Goal: Transaction & Acquisition: Purchase product/service

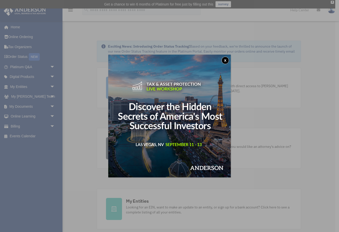
click at [227, 59] on button "x" at bounding box center [226, 61] width 8 height 8
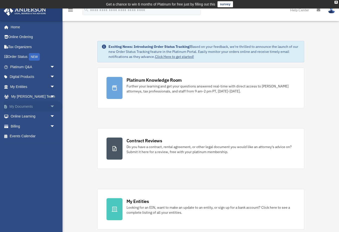
click at [52, 106] on span "arrow_drop_down" at bounding box center [55, 106] width 10 height 10
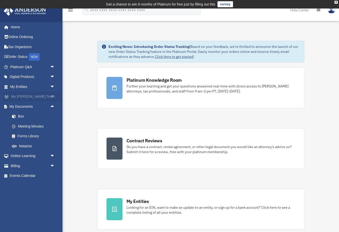
click at [53, 95] on span "arrow_drop_down" at bounding box center [55, 97] width 10 height 10
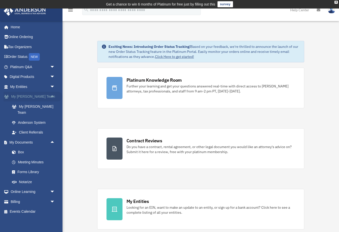
click at [53, 95] on span "arrow_drop_up" at bounding box center [55, 97] width 10 height 10
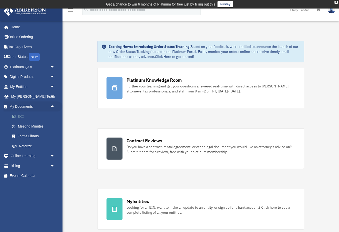
click at [21, 116] on link "Box" at bounding box center [35, 116] width 56 height 10
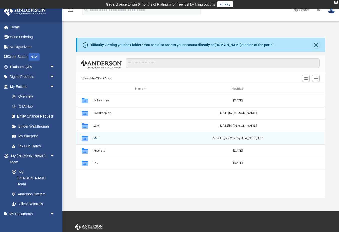
scroll to position [114, 249]
click at [94, 138] on div "Collaborated Folder Mail Mon Aug 25 2025 by ABA_NEST_APP" at bounding box center [200, 138] width 249 height 13
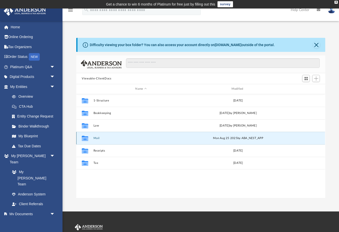
click at [97, 138] on button "Mail" at bounding box center [141, 137] width 95 height 3
click at [96, 138] on button "Mail" at bounding box center [141, 137] width 95 height 3
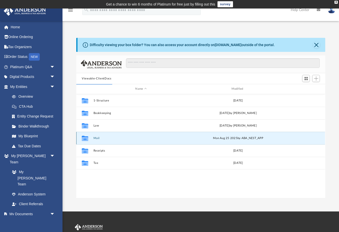
click at [85, 139] on icon "grid" at bounding box center [85, 139] width 7 height 4
click at [313, 45] on button "Close" at bounding box center [316, 44] width 7 height 7
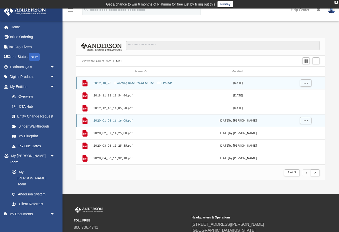
click at [96, 118] on div "File 2020_01_08_16_16_08.pdf Wed Jan 8 2020 by Liz Garcia" at bounding box center [200, 120] width 249 height 13
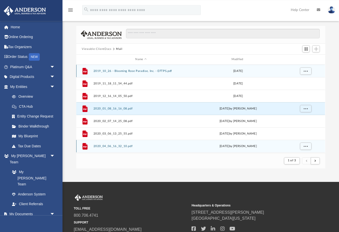
scroll to position [0, 0]
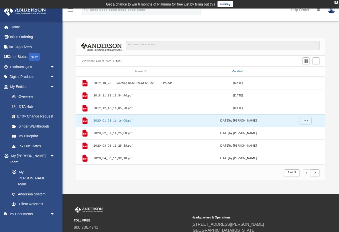
click at [238, 71] on div "Modified" at bounding box center [238, 71] width 95 height 5
click at [245, 70] on div "Modified" at bounding box center [238, 71] width 95 height 5
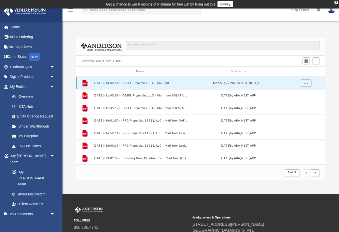
click at [134, 82] on button "2025.08.25 (13:32:51) - GBSFL Properties, LLC - Mail.pdf" at bounding box center [141, 82] width 95 height 3
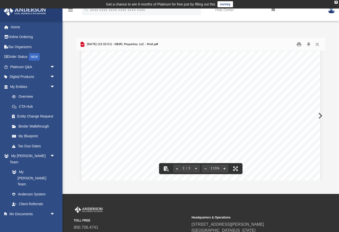
scroll to position [363, 0]
click at [309, 44] on button "Download" at bounding box center [308, 45] width 9 height 8
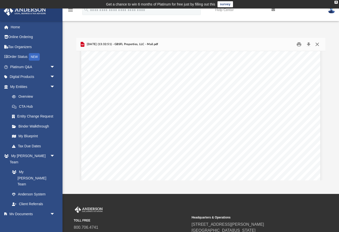
click at [316, 45] on button "Close" at bounding box center [317, 45] width 9 height 8
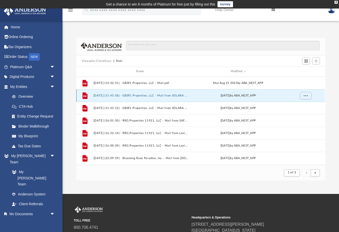
click at [101, 96] on button "2025.07.30 (11:45:58) - GBSFL Properties, LLC - Mail from SOLARA RESORT VACATIO…" at bounding box center [141, 95] width 95 height 3
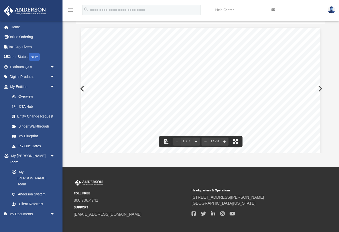
scroll to position [0, 0]
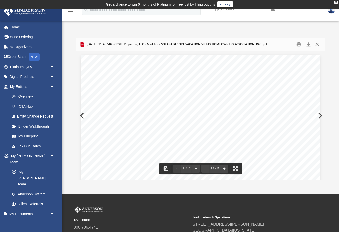
click at [317, 44] on button "Close" at bounding box center [317, 45] width 9 height 8
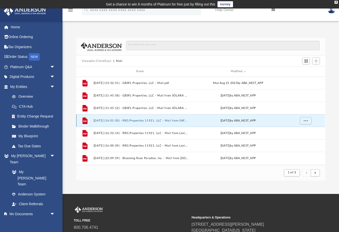
click at [155, 120] on button "2025.05.27 (16:01:50) - RRG Properties 11921, LLC - Mail from SAFECO OF INDIANA…" at bounding box center [141, 120] width 95 height 3
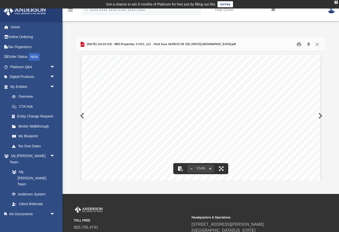
scroll to position [19, 0]
click at [321, 115] on button "Preview" at bounding box center [319, 116] width 11 height 14
click at [320, 115] on div "Page 1" at bounding box center [200, 195] width 239 height 308
click at [320, 116] on div "Page 1" at bounding box center [200, 195] width 239 height 308
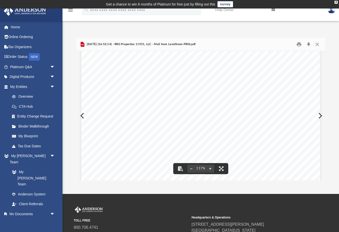
scroll to position [0, 0]
click at [309, 44] on button "Download" at bounding box center [308, 45] width 9 height 8
click at [318, 43] on button "Close" at bounding box center [317, 45] width 9 height 8
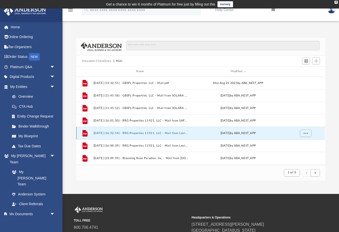
click at [114, 133] on button "2025.05.21 (16:52:14) - RRG Properties 11921, LLC - Mail from LexisNexis-FIRSt.…" at bounding box center [141, 132] width 95 height 3
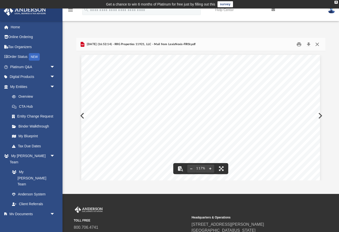
click at [317, 44] on button "Close" at bounding box center [317, 45] width 9 height 8
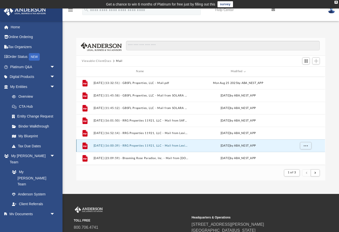
click at [134, 145] on button "2025.03.04 (16:00:39) - RRG Properties 11921, LLC - Mail from LexisNexis-FIRSt.…" at bounding box center [141, 145] width 95 height 3
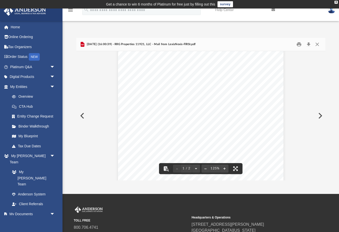
scroll to position [57, 0]
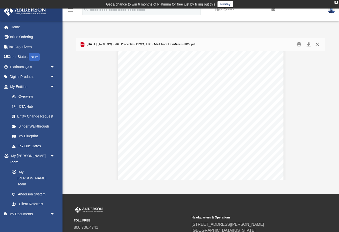
click at [320, 44] on button "Close" at bounding box center [317, 45] width 9 height 8
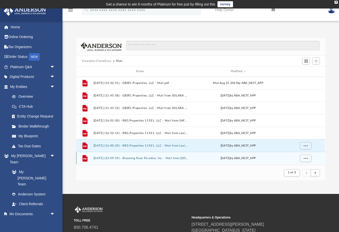
click at [148, 158] on button "2025.01.30 (23:09:59) - Blooming Rose Paradise, Inc. - Mail from HomeAway.com, …" at bounding box center [141, 157] width 95 height 3
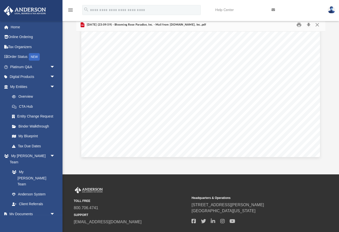
scroll to position [0, 0]
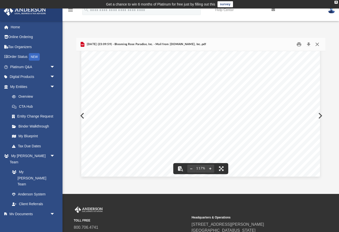
click at [318, 45] on button "Close" at bounding box center [317, 45] width 9 height 8
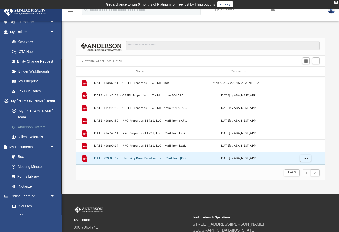
scroll to position [85, 0]
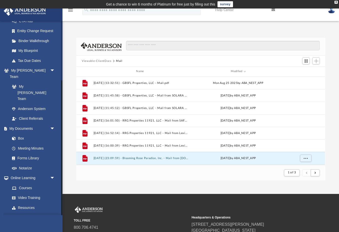
click at [19, 212] on link "Billing arrow_drop_down" at bounding box center [33, 217] width 59 height 10
click at [52, 212] on span "arrow_drop_down" at bounding box center [55, 217] width 10 height 10
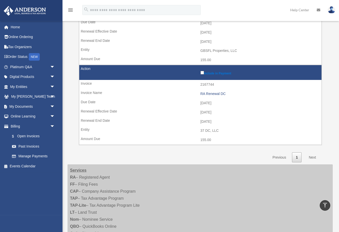
scroll to position [297, 0]
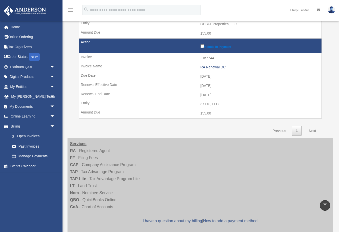
click at [311, 126] on link "Next" at bounding box center [312, 131] width 15 height 10
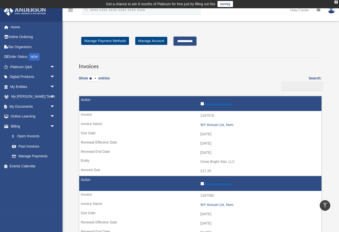
scroll to position [0, 0]
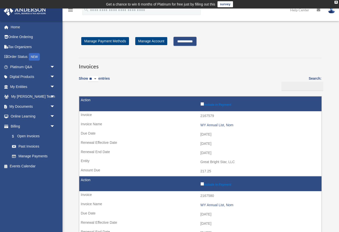
click at [192, 41] on input "**********" at bounding box center [185, 41] width 23 height 9
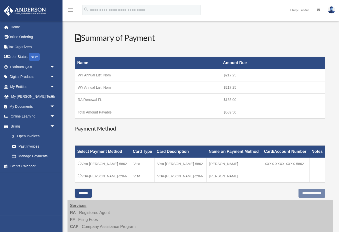
scroll to position [54, 0]
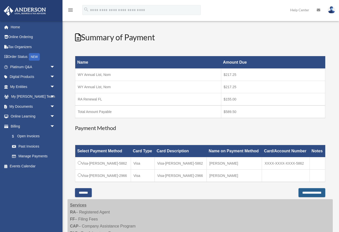
click at [312, 192] on input "**********" at bounding box center [312, 192] width 27 height 9
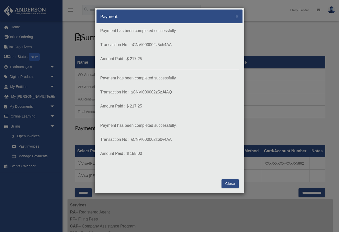
click at [233, 186] on button "Close" at bounding box center [230, 183] width 17 height 9
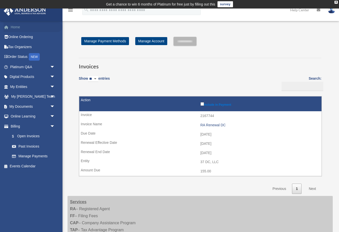
click at [16, 27] on link "Home" at bounding box center [33, 27] width 59 height 10
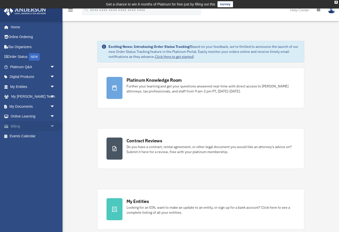
click at [20, 128] on link "Billing arrow_drop_down" at bounding box center [33, 126] width 59 height 10
click at [52, 126] on span "arrow_drop_down" at bounding box center [55, 126] width 10 height 10
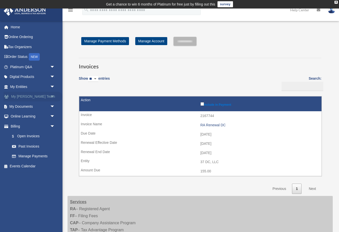
click at [52, 96] on span "arrow_drop_down" at bounding box center [55, 97] width 10 height 10
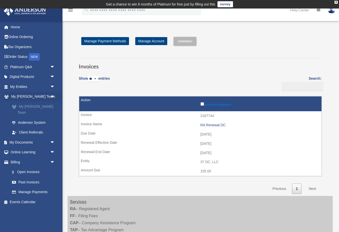
click at [43, 107] on link "My [PERSON_NAME] Team" at bounding box center [35, 109] width 56 height 16
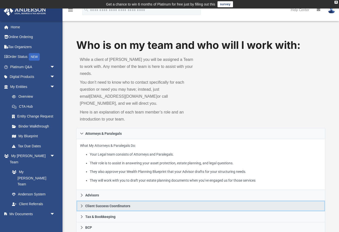
click at [89, 204] on span "Client Success Coordinators" at bounding box center [107, 206] width 45 height 4
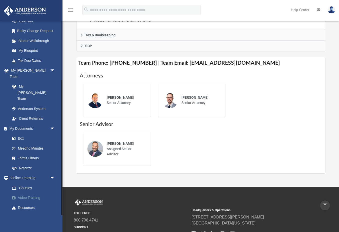
scroll to position [162, 0]
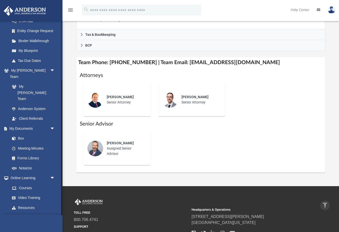
click at [51, 212] on span "arrow_drop_down" at bounding box center [55, 217] width 10 height 10
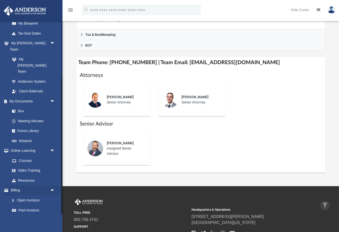
scroll to position [115, 0]
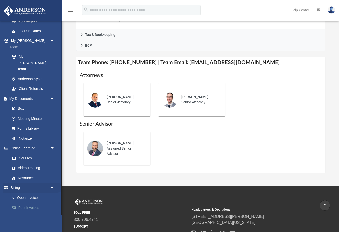
click at [34, 203] on link "Past Invoices" at bounding box center [35, 208] width 56 height 10
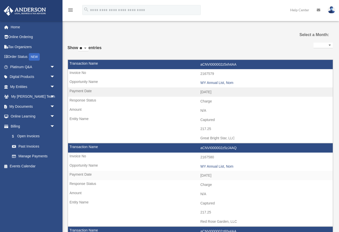
select select
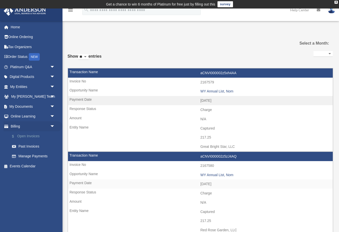
click at [29, 136] on link "$ Open Invoices" at bounding box center [35, 136] width 56 height 10
click at [31, 137] on link "$ Open Invoices" at bounding box center [35, 136] width 56 height 10
click at [27, 136] on link "$ Open Invoices" at bounding box center [35, 136] width 56 height 10
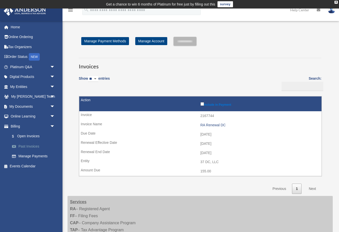
click at [32, 147] on link "Past Invoices" at bounding box center [35, 146] width 56 height 10
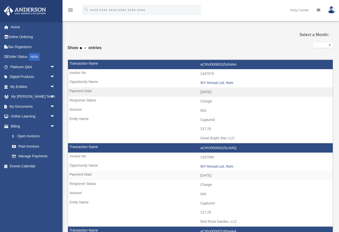
select select
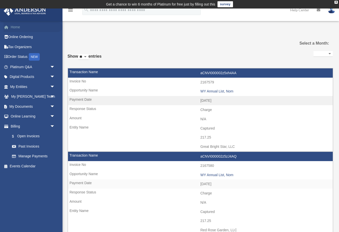
click at [14, 27] on link "Home" at bounding box center [33, 27] width 59 height 10
